Goal: Task Accomplishment & Management: Manage account settings

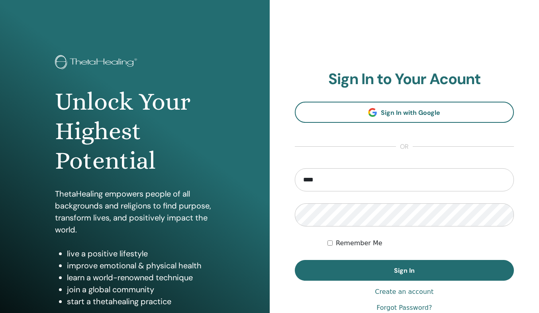
type input "**********"
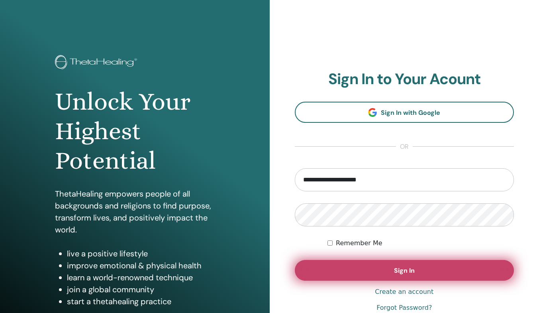
click at [367, 263] on button "Sign In" at bounding box center [404, 270] width 219 height 21
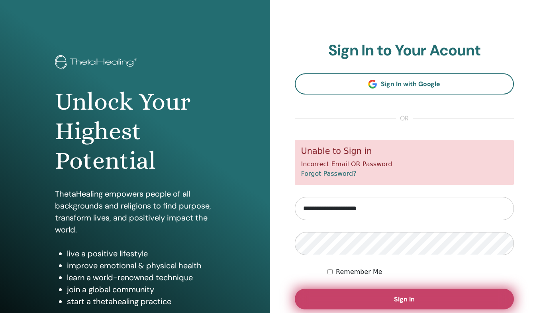
click at [344, 301] on button "Sign In" at bounding box center [404, 298] width 219 height 21
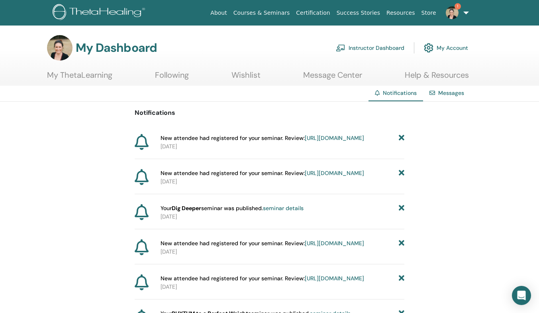
click at [305, 141] on link "https://member.thetahealing.com/instructor/seminar/376699/attendees" at bounding box center [334, 137] width 59 height 7
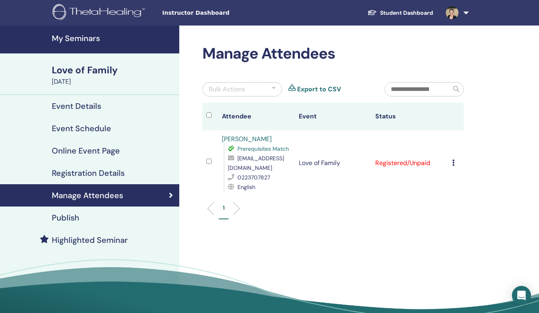
click at [453, 160] on icon at bounding box center [453, 162] width 2 height 6
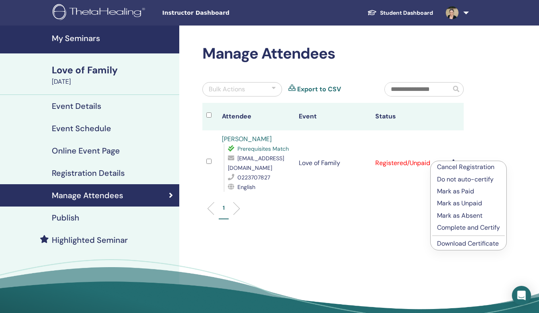
click at [455, 190] on p "Mark as Paid" at bounding box center [468, 191] width 63 height 10
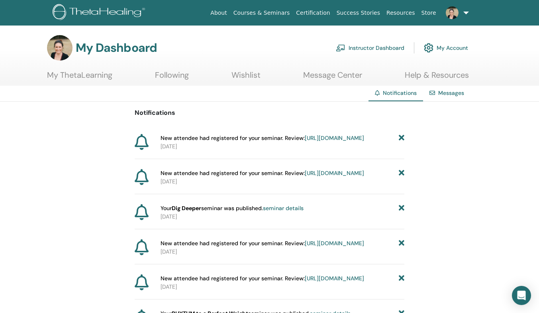
click at [305, 176] on link "https://member.thetahealing.com/instructor/seminar/377198/attendees" at bounding box center [334, 172] width 59 height 7
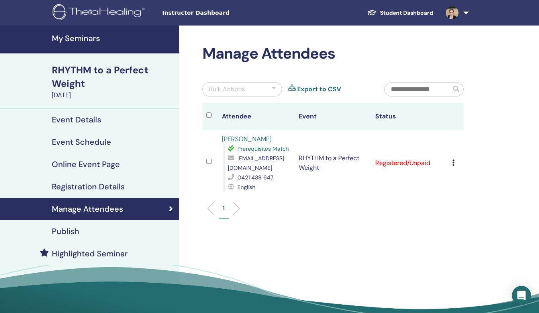
click at [453, 161] on icon at bounding box center [453, 162] width 2 height 6
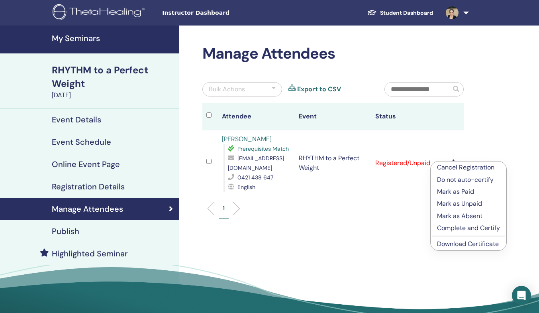
click at [448, 191] on p "Mark as Paid" at bounding box center [468, 192] width 63 height 10
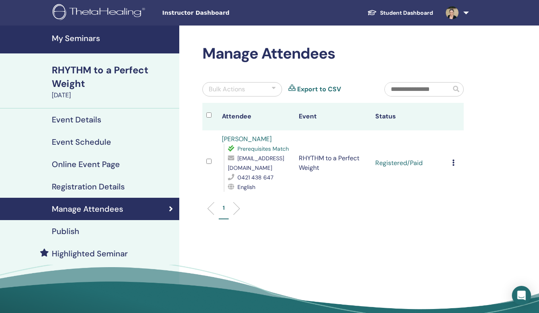
click at [56, 32] on link "My Seminars" at bounding box center [89, 39] width 179 height 28
